Goal: Task Accomplishment & Management: Use online tool/utility

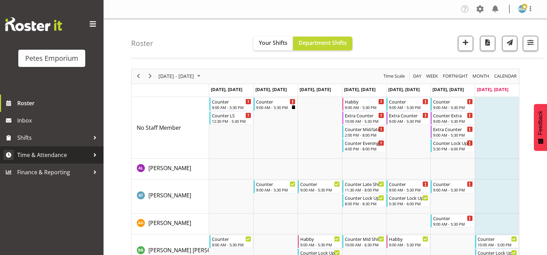
click at [69, 151] on span "Time & Attendance" at bounding box center [53, 155] width 72 height 10
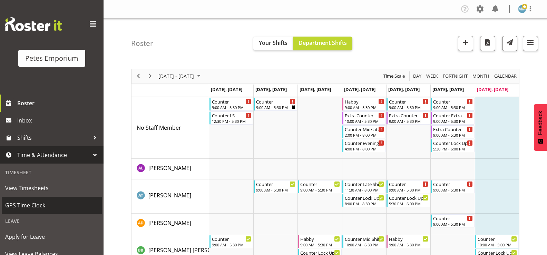
click at [38, 205] on span "GPS Time Clock" at bounding box center [51, 205] width 93 height 10
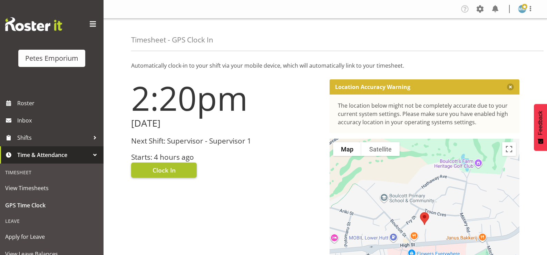
click at [172, 174] on span "Clock In" at bounding box center [163, 170] width 23 height 9
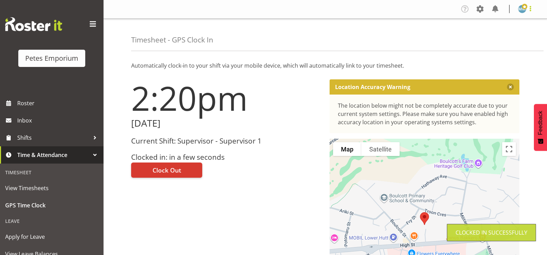
click at [526, 10] on span at bounding box center [530, 8] width 8 height 8
click at [490, 40] on link "Log Out" at bounding box center [501, 36] width 66 height 12
